Goal: Task Accomplishment & Management: Use online tool/utility

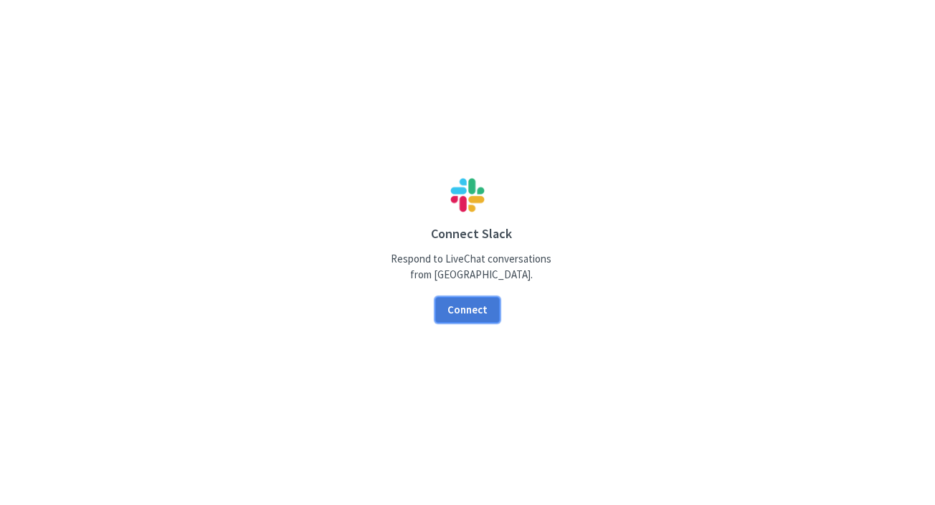
click at [477, 313] on button "Connect" at bounding box center [467, 310] width 65 height 27
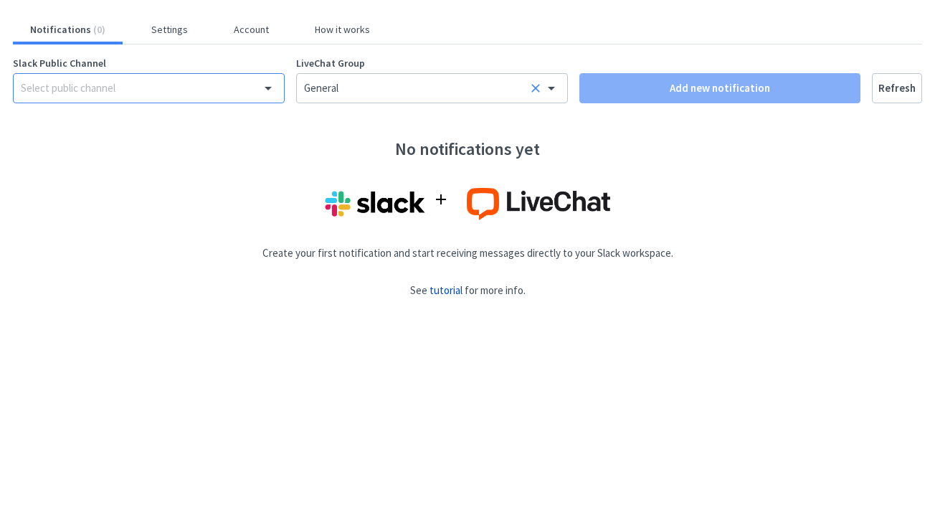
click at [214, 85] on div "Select public channel" at bounding box center [133, 88] width 224 height 16
type input "w"
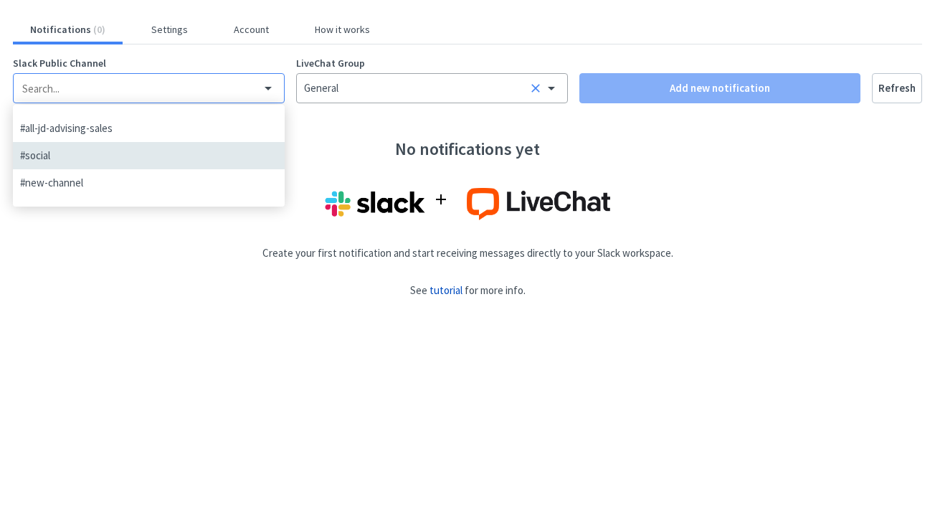
click at [561, 86] on div "General" at bounding box center [432, 88] width 272 height 30
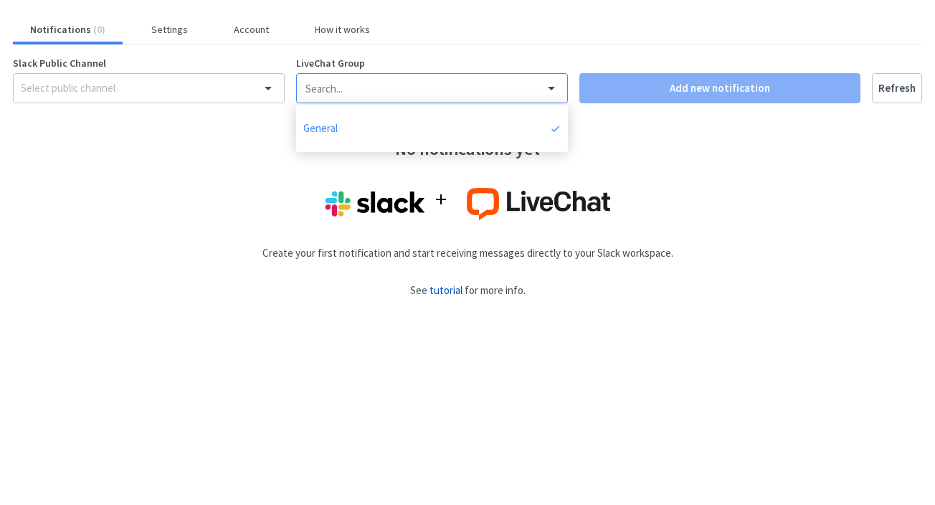
click at [561, 86] on div "General" at bounding box center [432, 88] width 272 height 30
click at [155, 27] on button "Settings" at bounding box center [169, 29] width 71 height 13
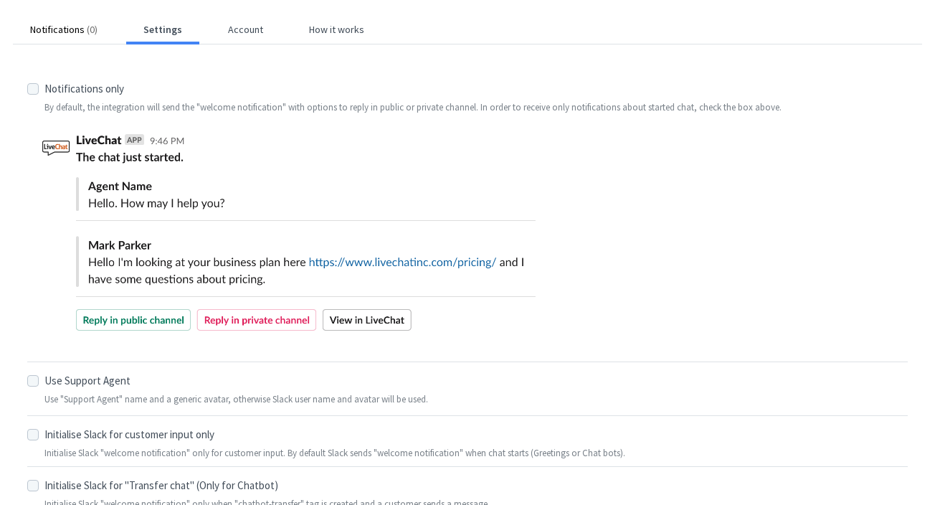
click at [62, 32] on button "Notifications ( 0 )" at bounding box center [64, 29] width 102 height 13
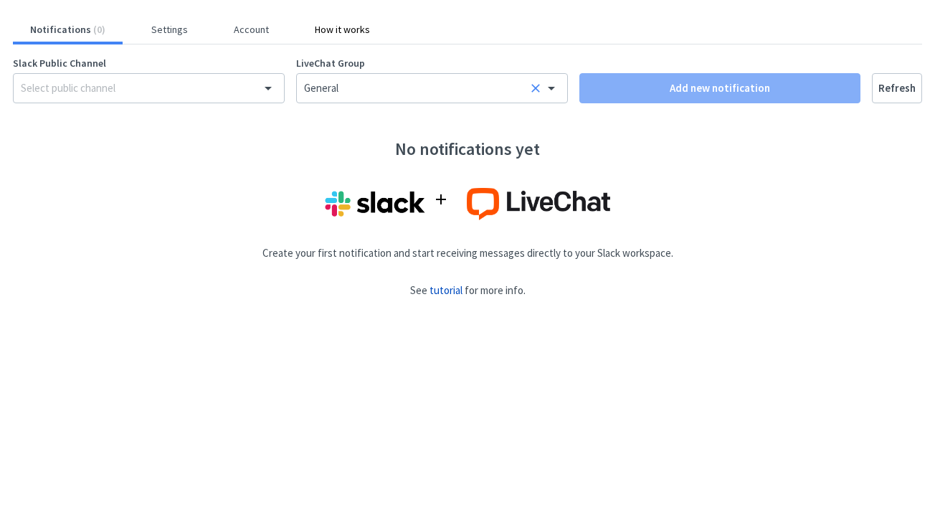
click at [323, 32] on button "How it works" at bounding box center [342, 29] width 90 height 13
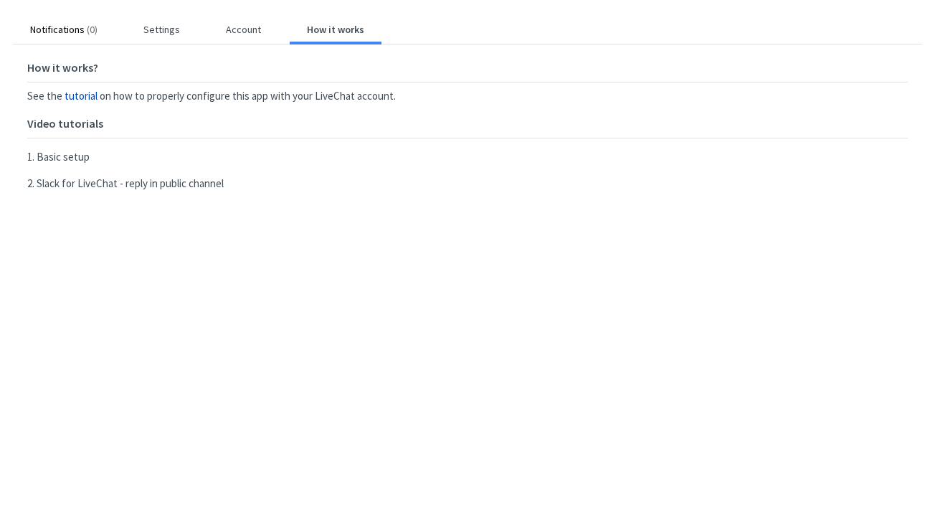
click at [68, 31] on button "Notifications ( 0 )" at bounding box center [64, 29] width 102 height 13
